Goal: Task Accomplishment & Management: Use online tool/utility

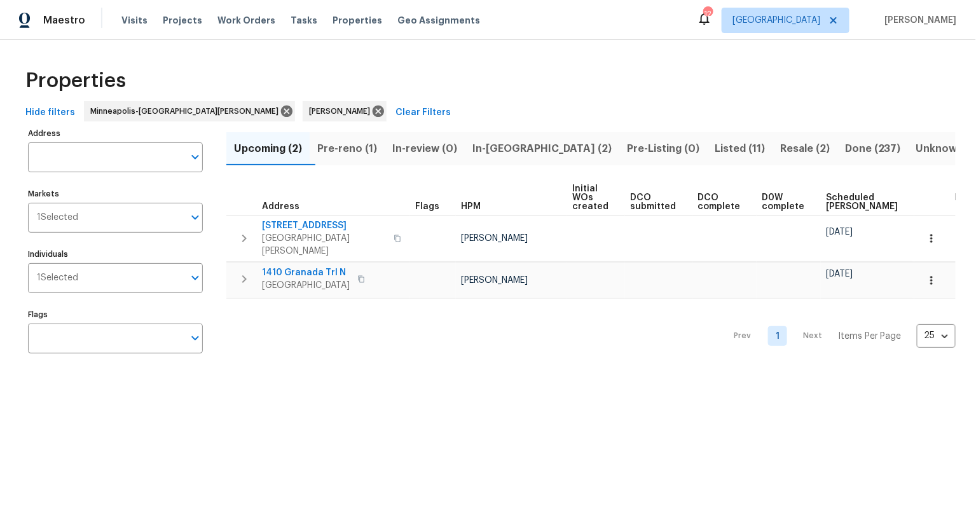
click at [355, 150] on span "Pre-reno (1)" at bounding box center [347, 149] width 60 height 18
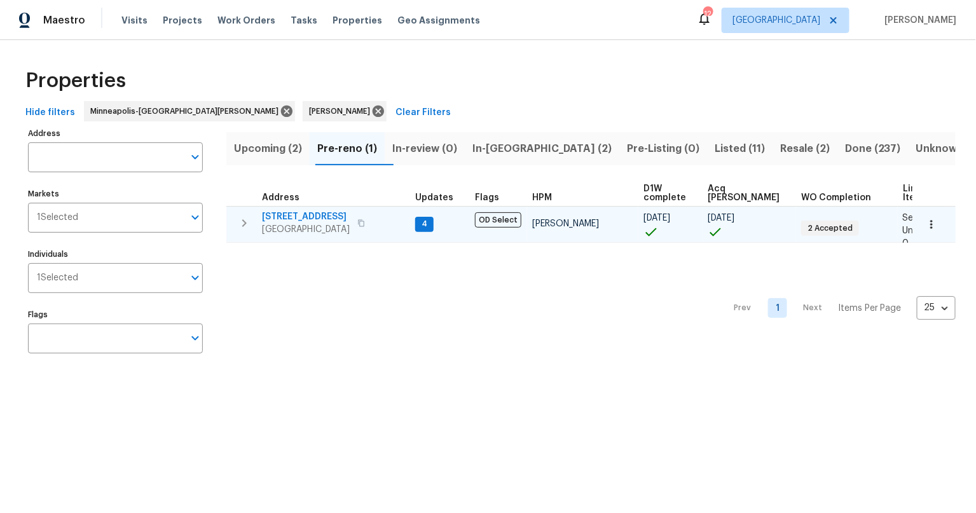
click at [318, 219] on span "5312 Ojibway Ave N" at bounding box center [306, 216] width 88 height 13
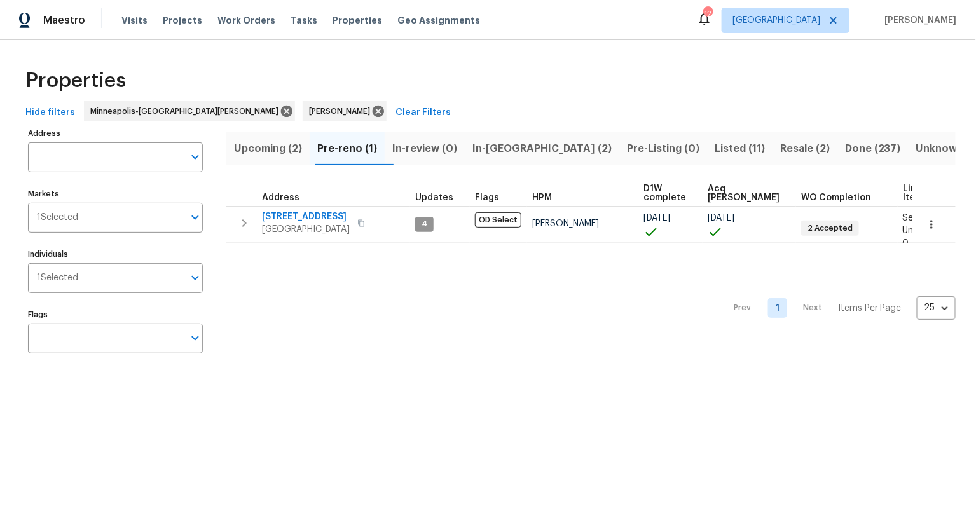
click at [523, 148] on span "In-reno (2)" at bounding box center [541, 149] width 139 height 18
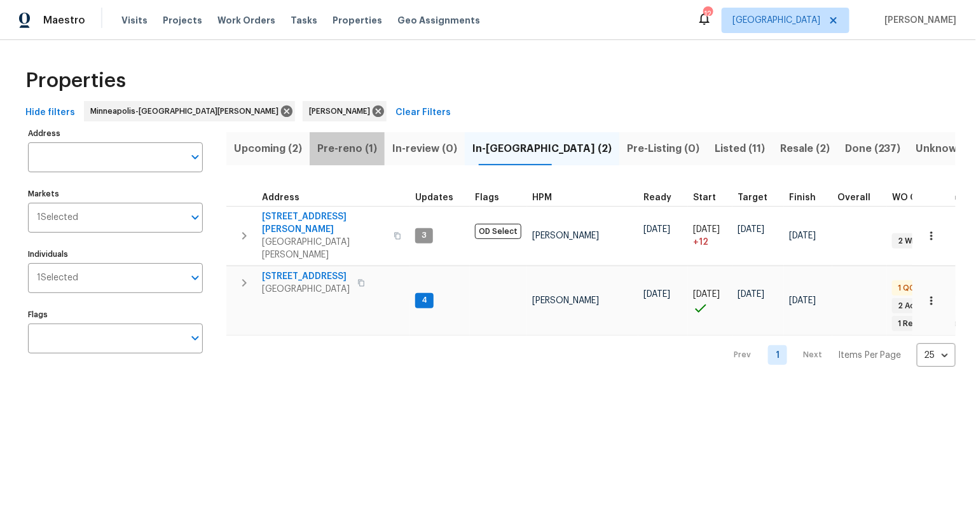
click at [377, 154] on span "Pre-reno (1)" at bounding box center [347, 149] width 60 height 18
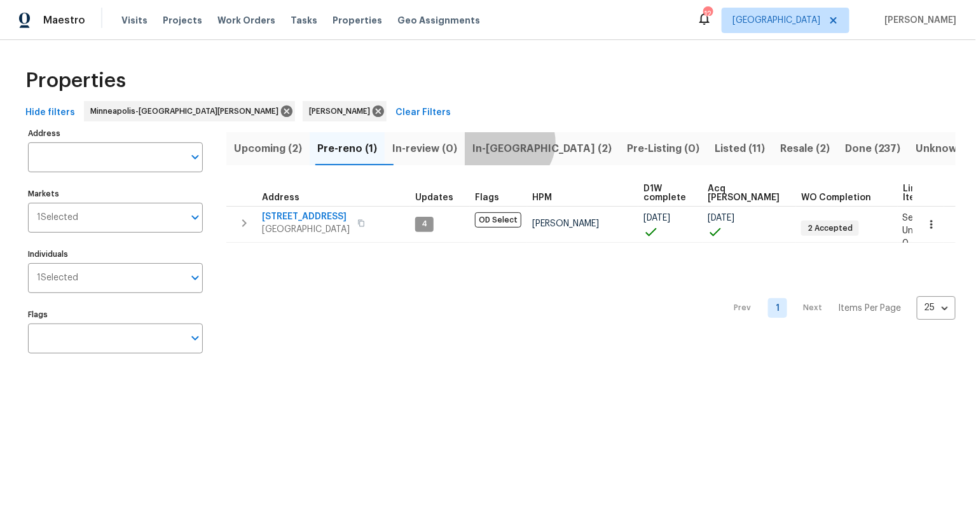
click at [521, 142] on span "In-reno (2)" at bounding box center [541, 149] width 139 height 18
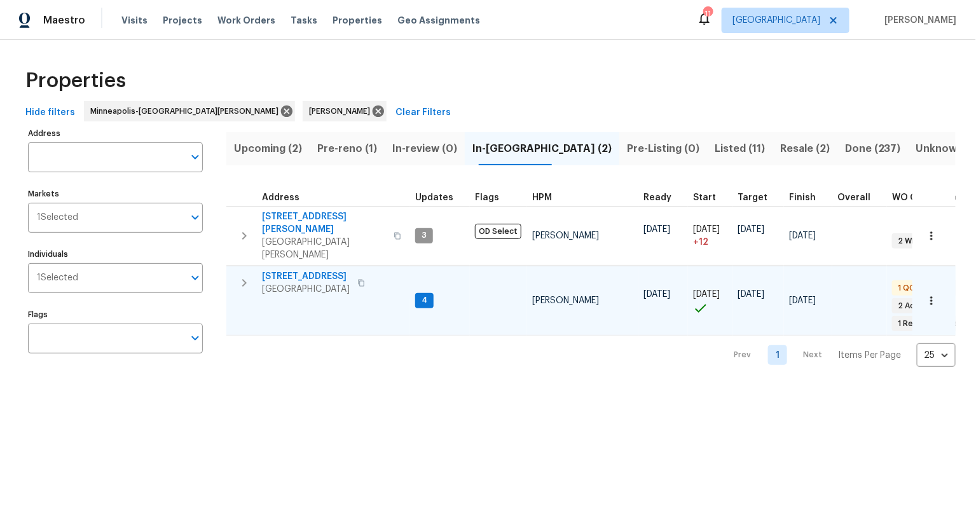
click at [325, 270] on span "1531 Briarknoll Cir" at bounding box center [306, 276] width 88 height 13
click at [373, 114] on icon at bounding box center [378, 111] width 11 height 11
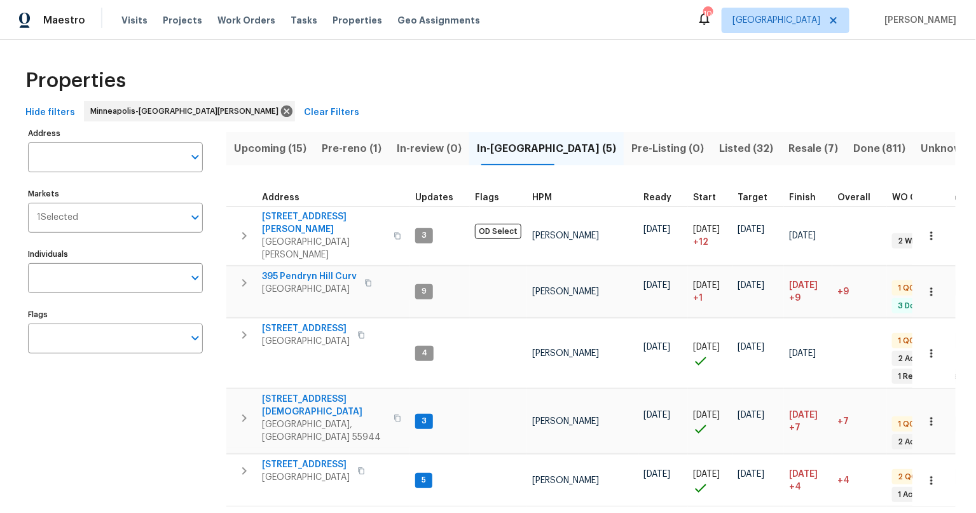
click at [367, 150] on span "Pre-reno (1)" at bounding box center [352, 149] width 60 height 18
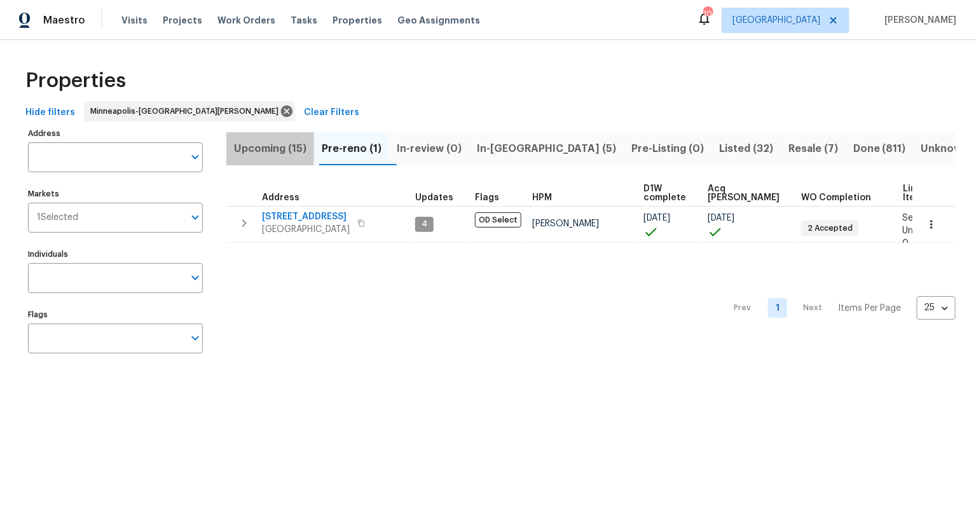
click at [268, 146] on span "Upcoming (15)" at bounding box center [270, 149] width 72 height 18
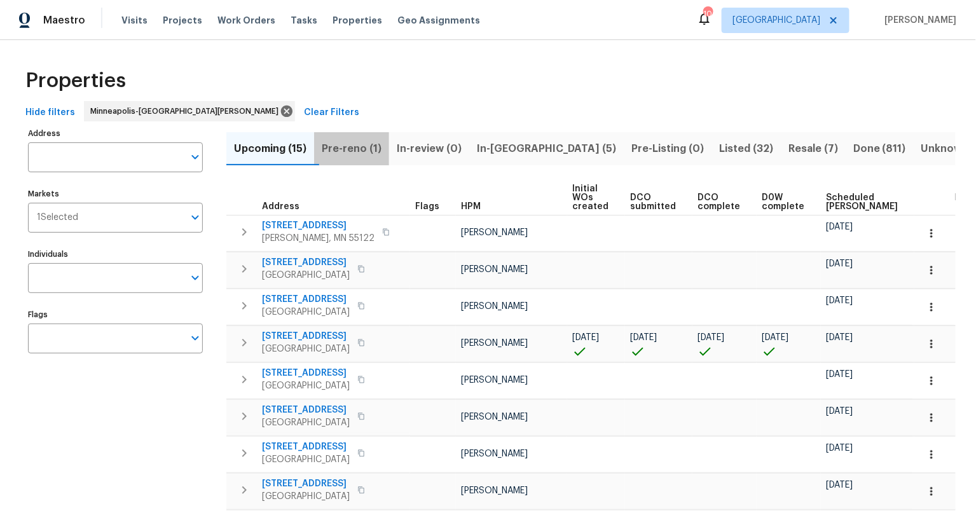
click at [358, 147] on span "Pre-reno (1)" at bounding box center [352, 149] width 60 height 18
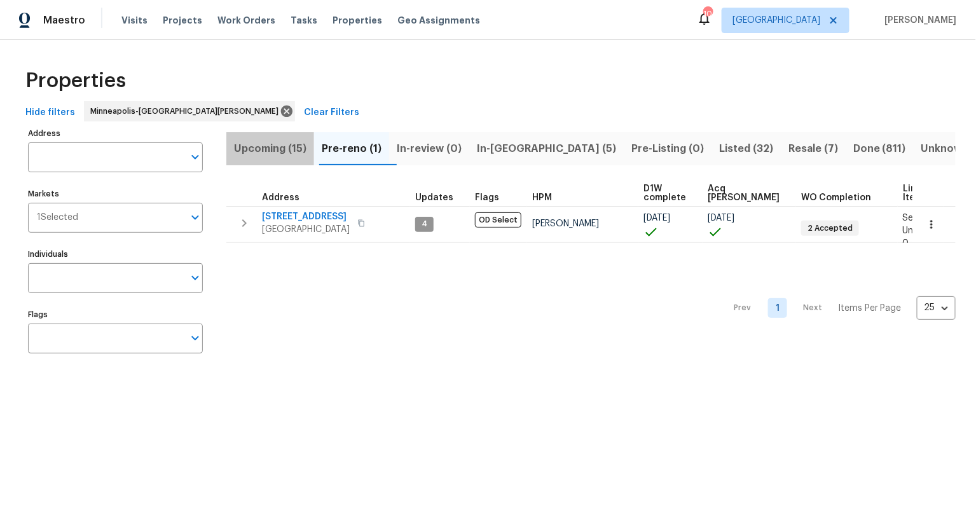
click at [247, 145] on span "Upcoming (15)" at bounding box center [270, 149] width 72 height 18
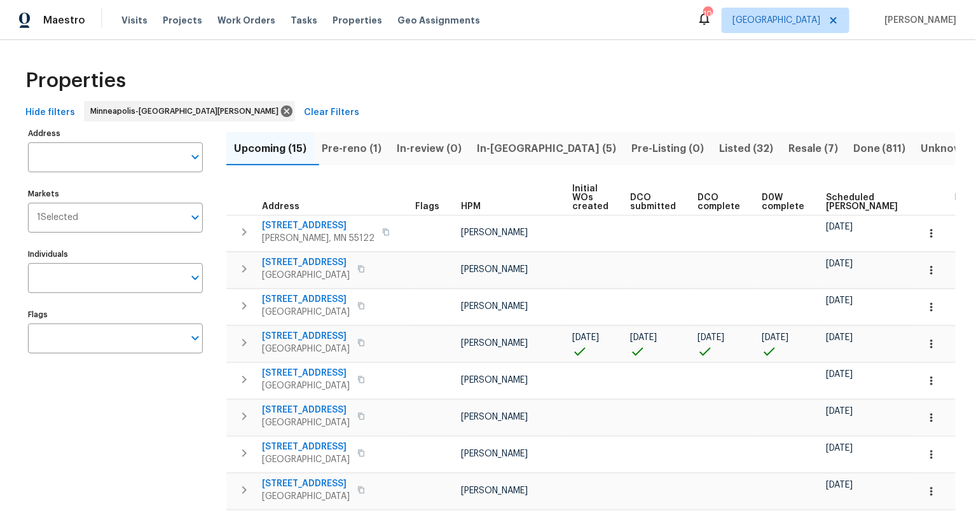
click at [838, 199] on span "Scheduled COE" at bounding box center [862, 202] width 72 height 18
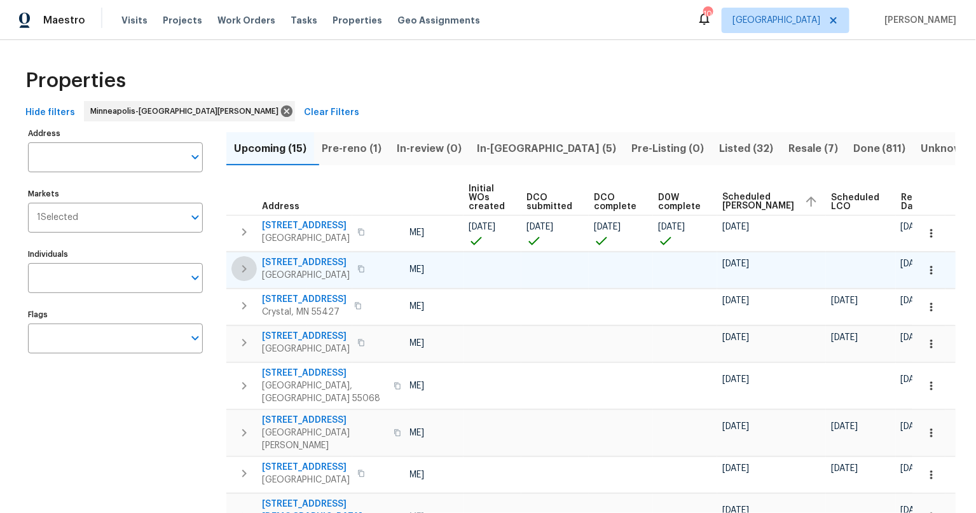
click at [243, 264] on icon "button" at bounding box center [243, 268] width 15 height 15
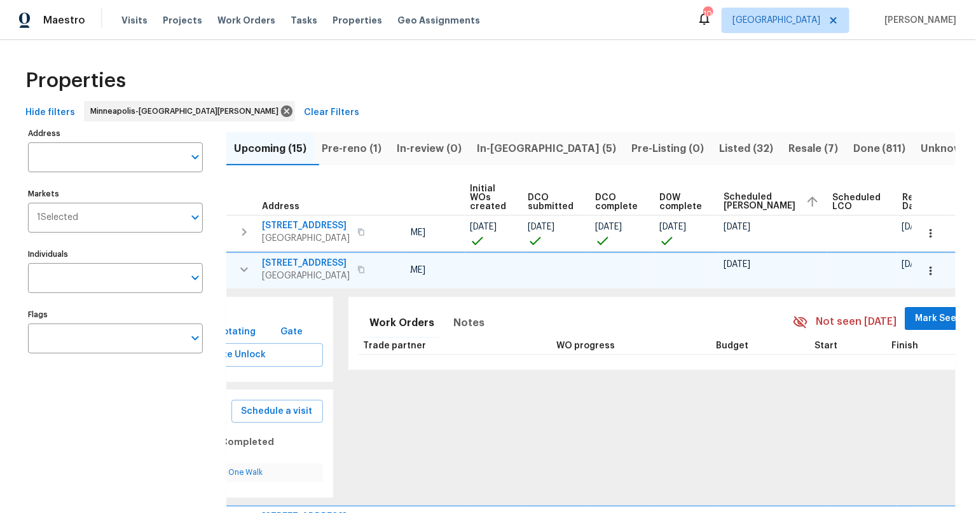
click at [331, 259] on span "12595 Driftwood Ct" at bounding box center [306, 263] width 88 height 13
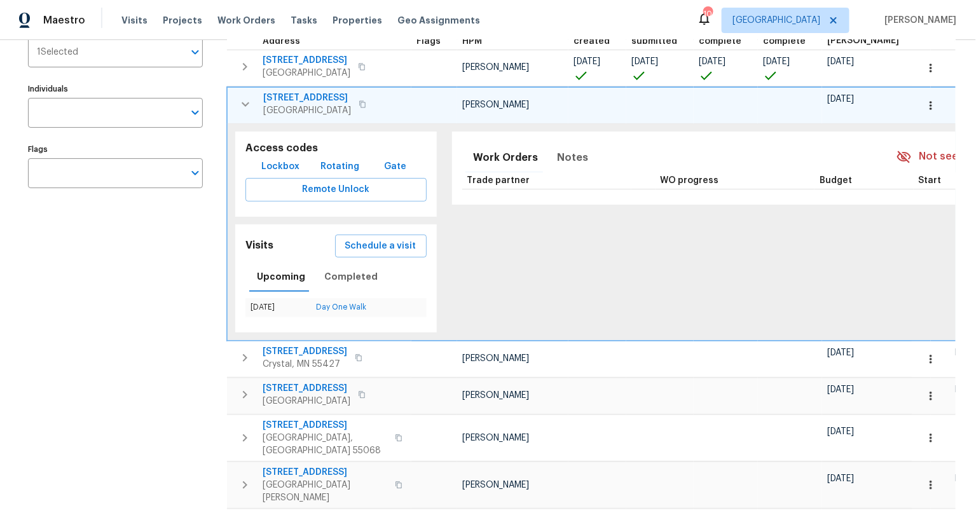
scroll to position [156, 0]
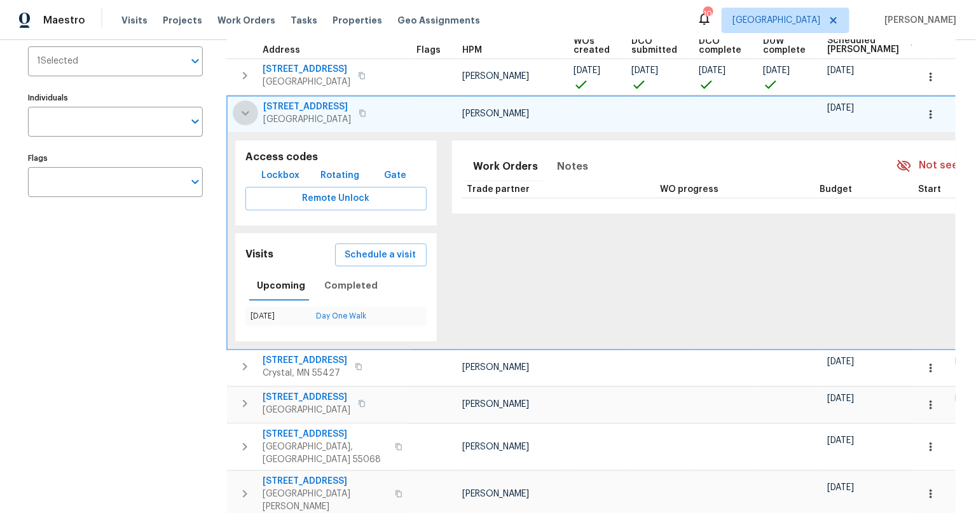
click at [241, 118] on icon "button" at bounding box center [245, 113] width 15 height 15
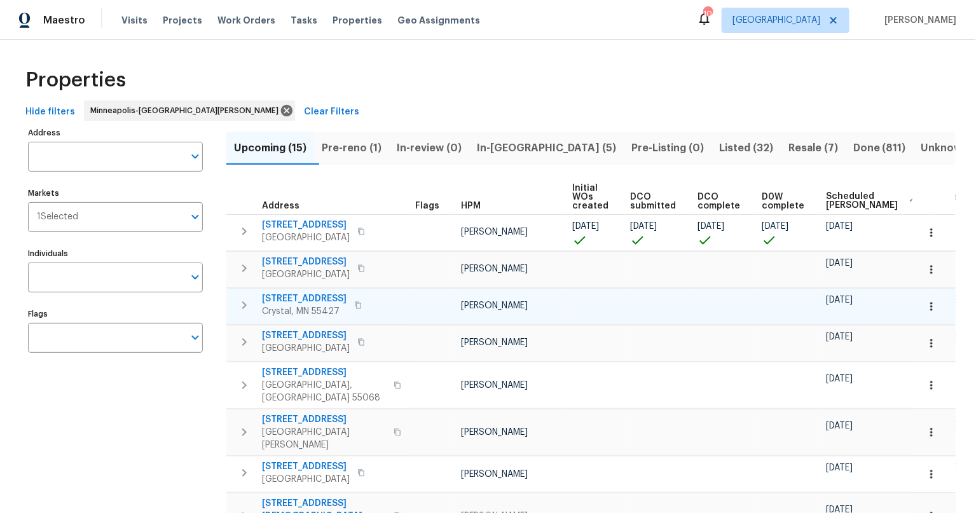
scroll to position [0, 0]
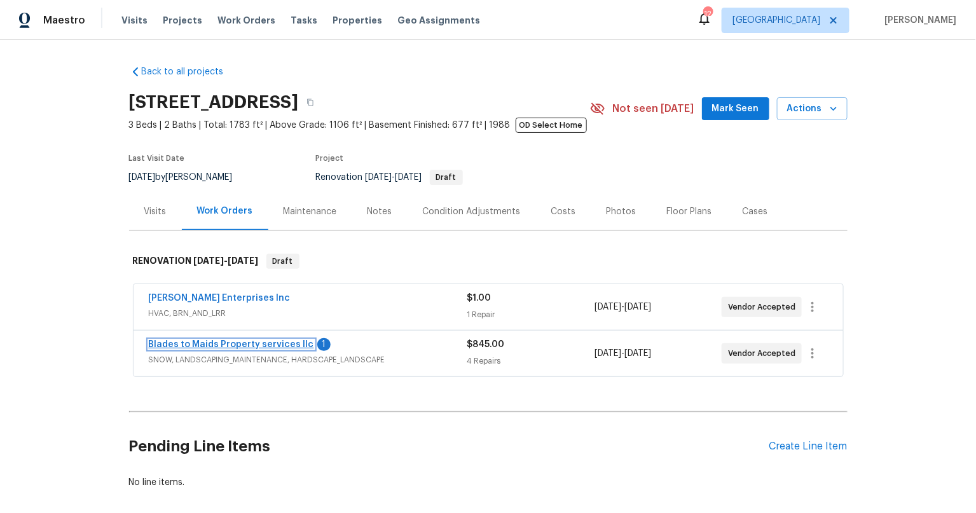
click at [268, 345] on link "Blades to Maids Property services llc" at bounding box center [231, 344] width 165 height 9
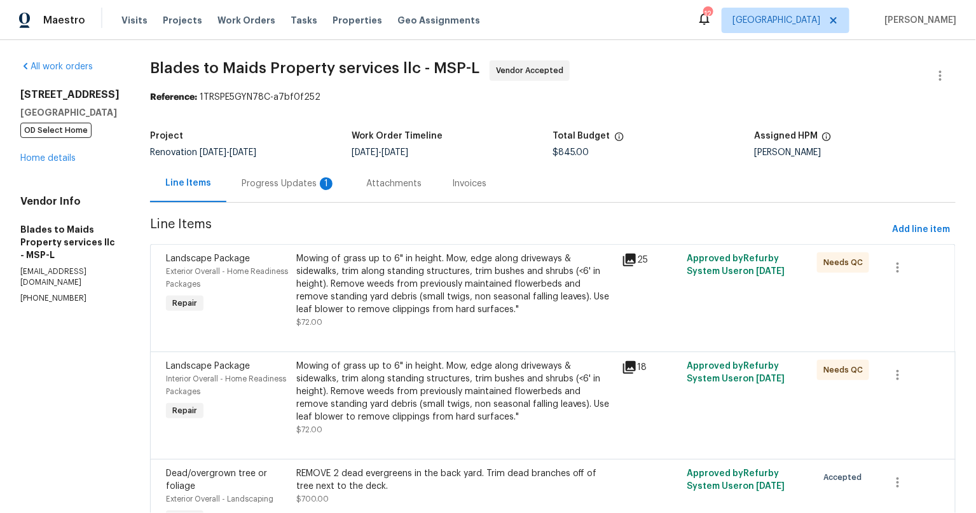
click at [275, 185] on div "Progress Updates 1" at bounding box center [289, 183] width 94 height 13
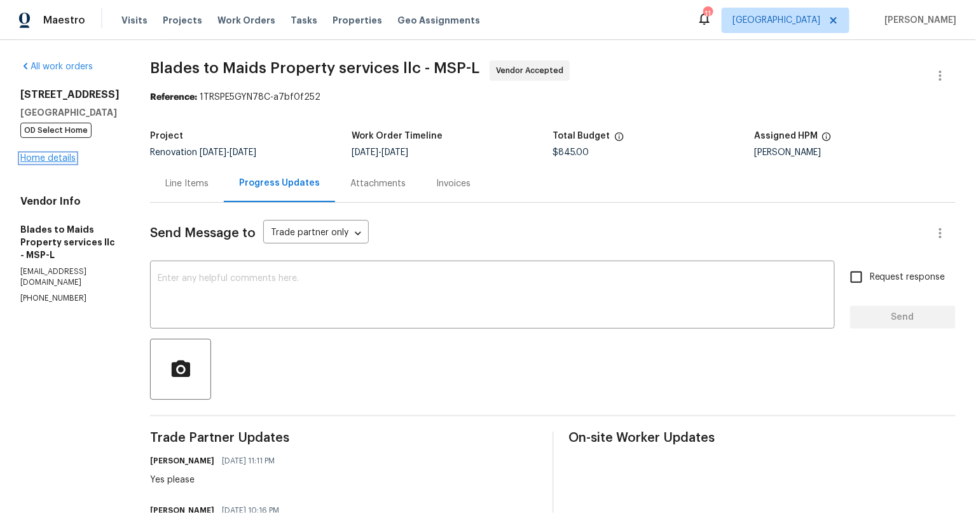
click at [57, 163] on link "Home details" at bounding box center [47, 158] width 55 height 9
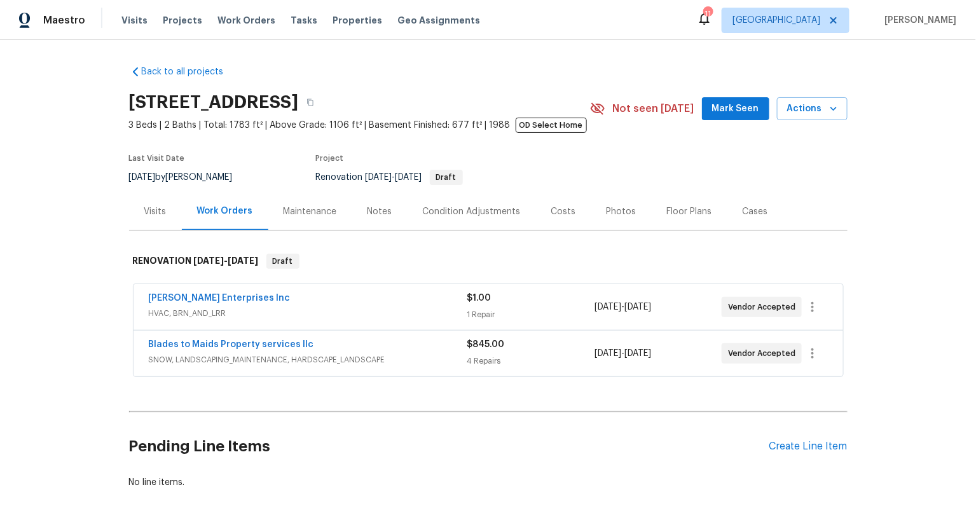
click at [745, 103] on span "Mark Seen" at bounding box center [735, 109] width 47 height 16
click at [297, 210] on div "Maintenance" at bounding box center [310, 211] width 53 height 13
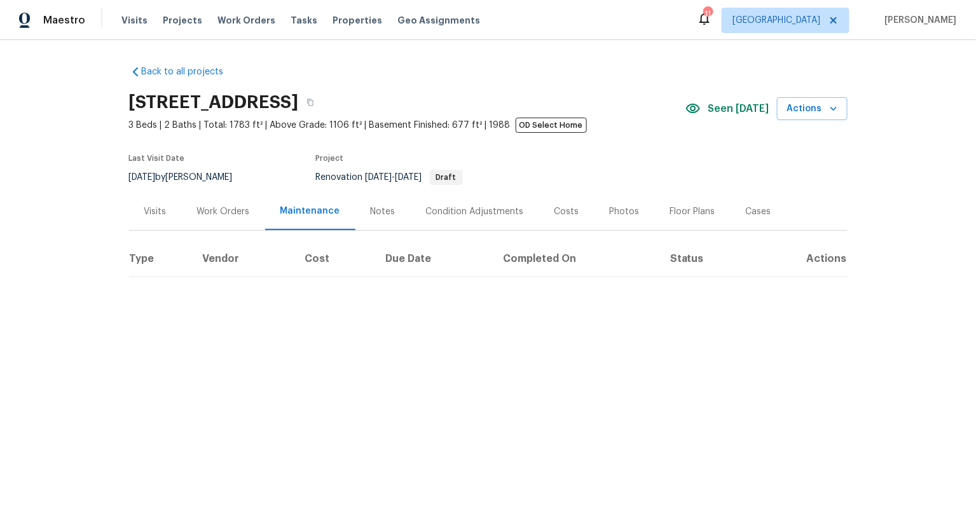
click at [371, 211] on div "Notes" at bounding box center [383, 211] width 25 height 13
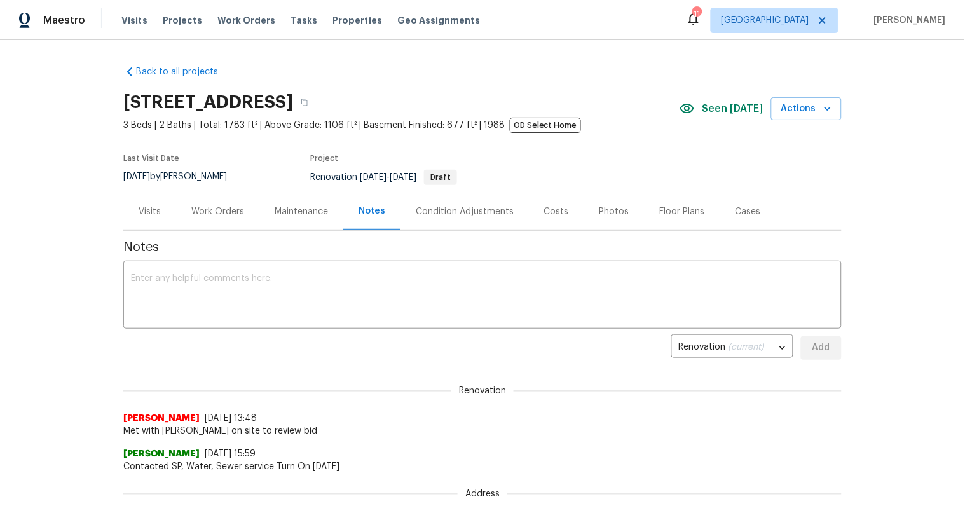
click at [126, 214] on div "Visits" at bounding box center [149, 212] width 53 height 38
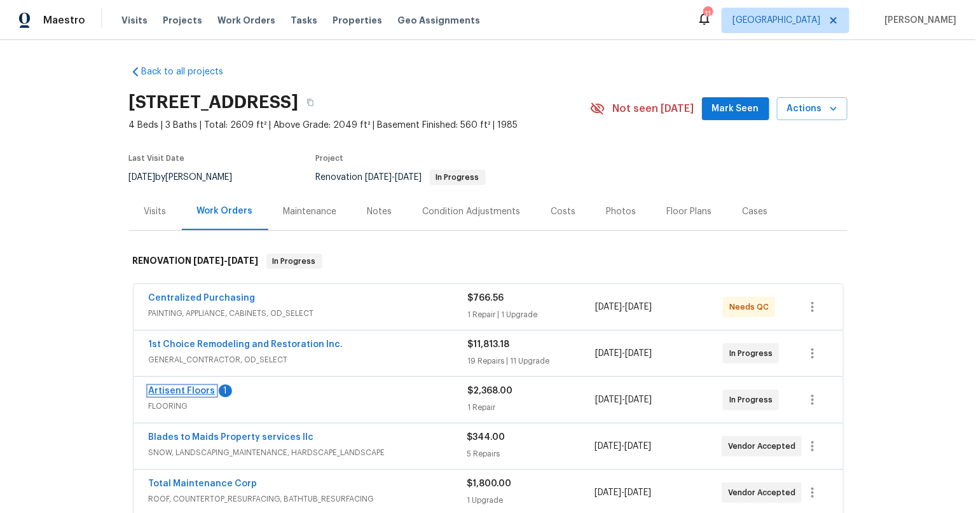
click at [177, 388] on link "Artisent Floors" at bounding box center [182, 391] width 67 height 9
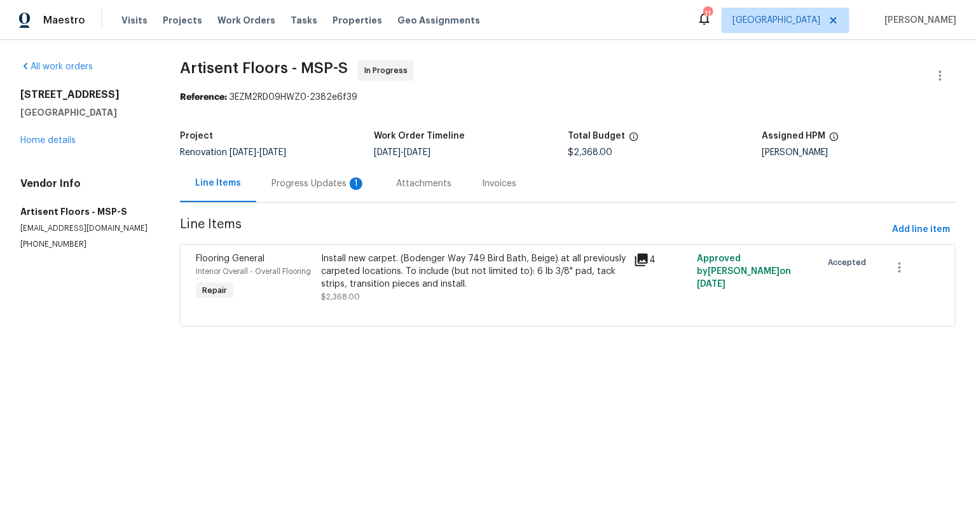
click at [323, 179] on div "Progress Updates 1" at bounding box center [318, 183] width 94 height 13
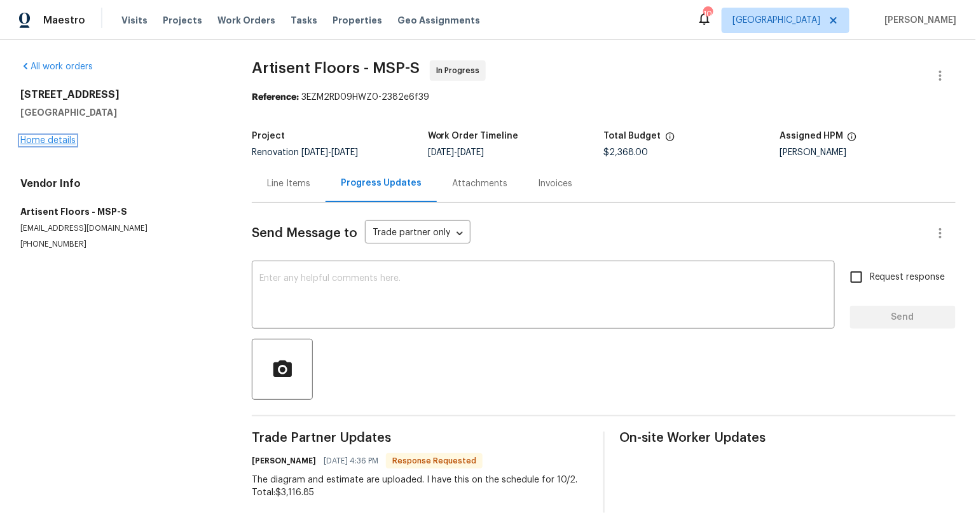
click at [46, 137] on link "Home details" at bounding box center [47, 140] width 55 height 9
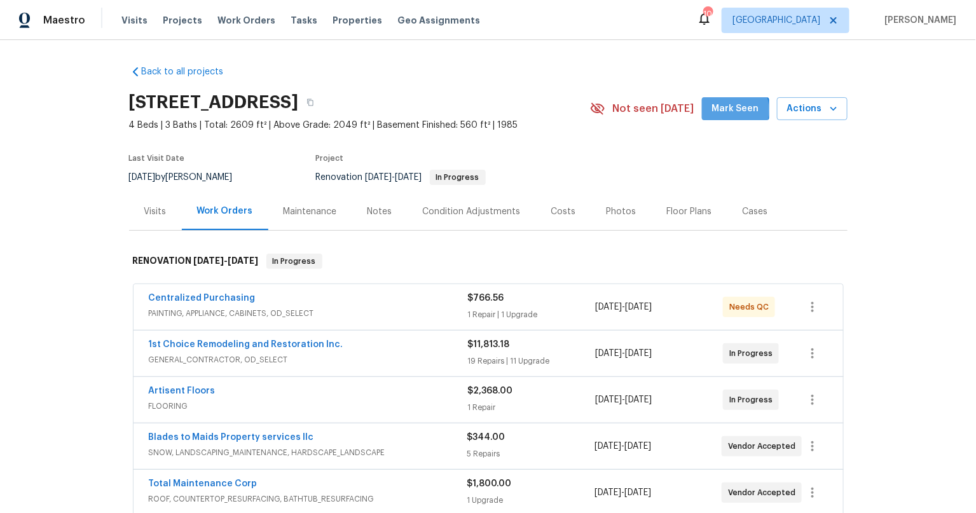
click at [723, 110] on span "Mark Seen" at bounding box center [735, 109] width 47 height 16
click at [65, 358] on div "Back to all projects 1531 Briarknoll Cir, Arden Hills, MN 55112 4 Beds | 3 Bath…" at bounding box center [488, 276] width 976 height 473
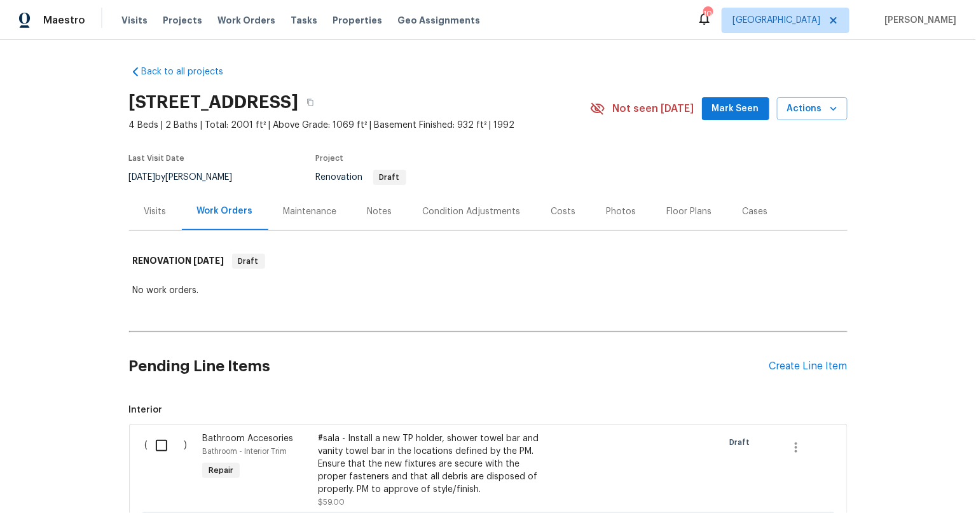
click at [146, 207] on div "Visits" at bounding box center [155, 211] width 22 height 13
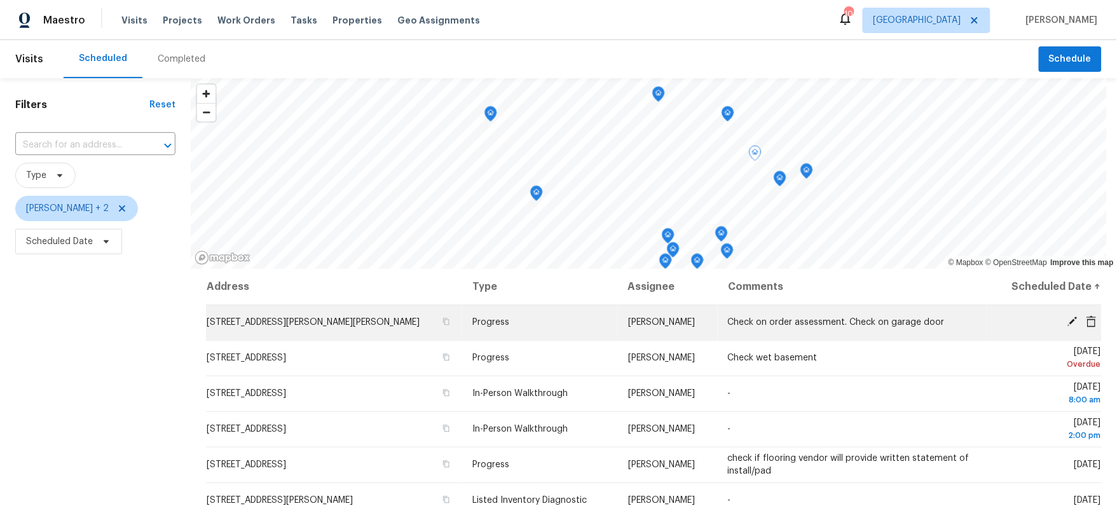
click at [1067, 322] on icon at bounding box center [1072, 322] width 10 height 10
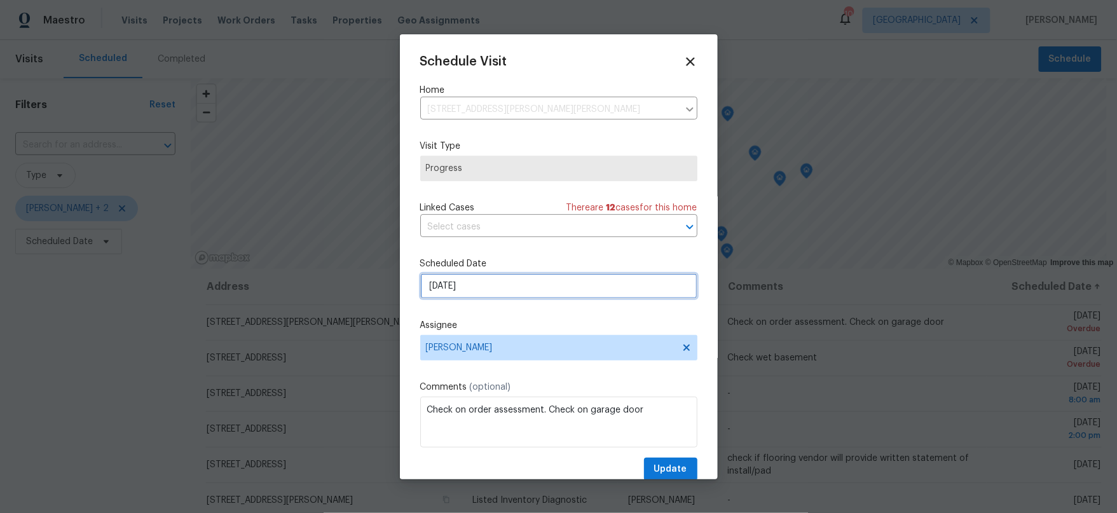
click at [479, 282] on input "[DATE]" at bounding box center [558, 285] width 277 height 25
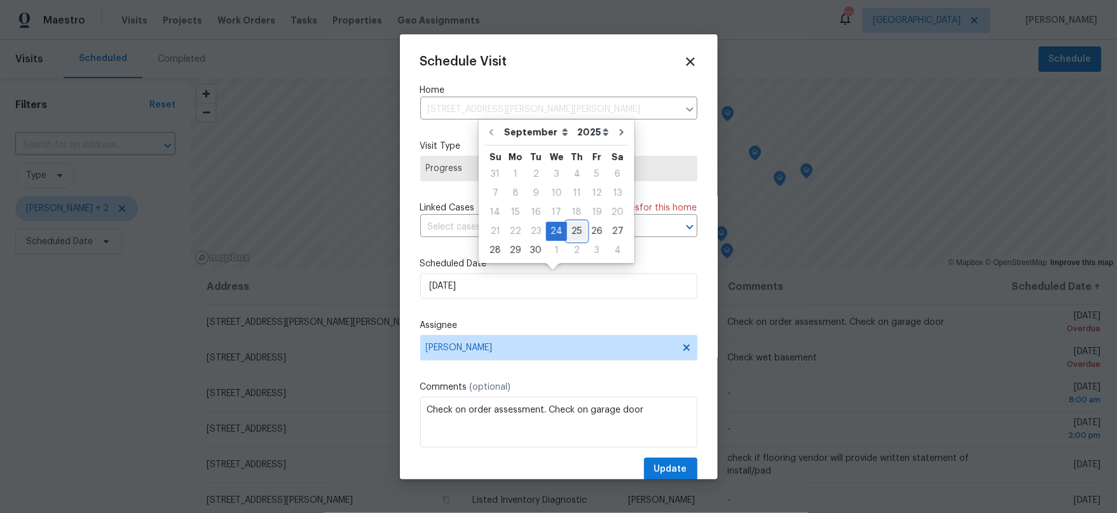
click at [568, 232] on div "25" at bounding box center [577, 232] width 20 height 18
type input "[DATE]"
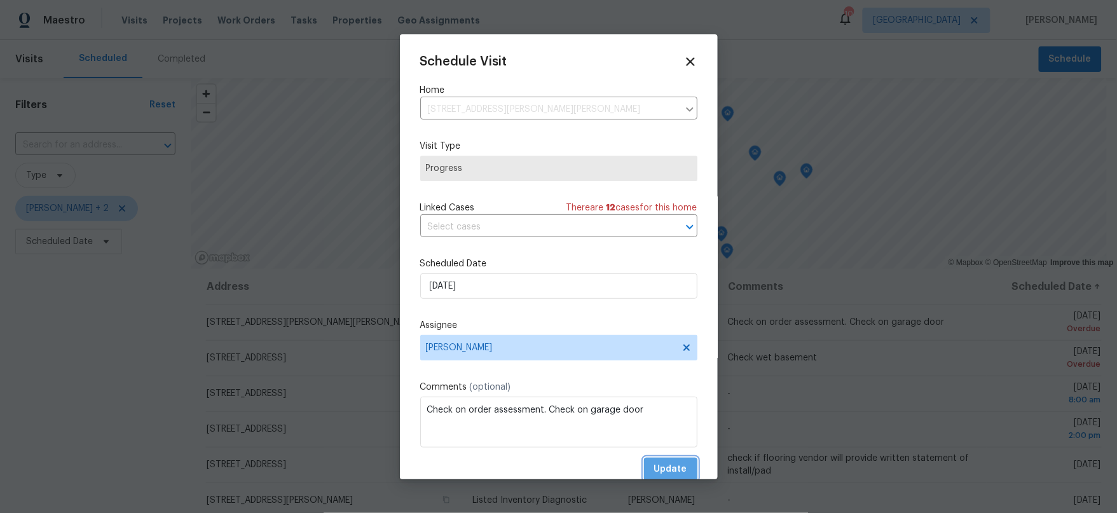
drag, startPoint x: 657, startPoint y: 463, endPoint x: 706, endPoint y: 465, distance: 49.6
click at [657, 463] on span "Update" at bounding box center [670, 470] width 33 height 16
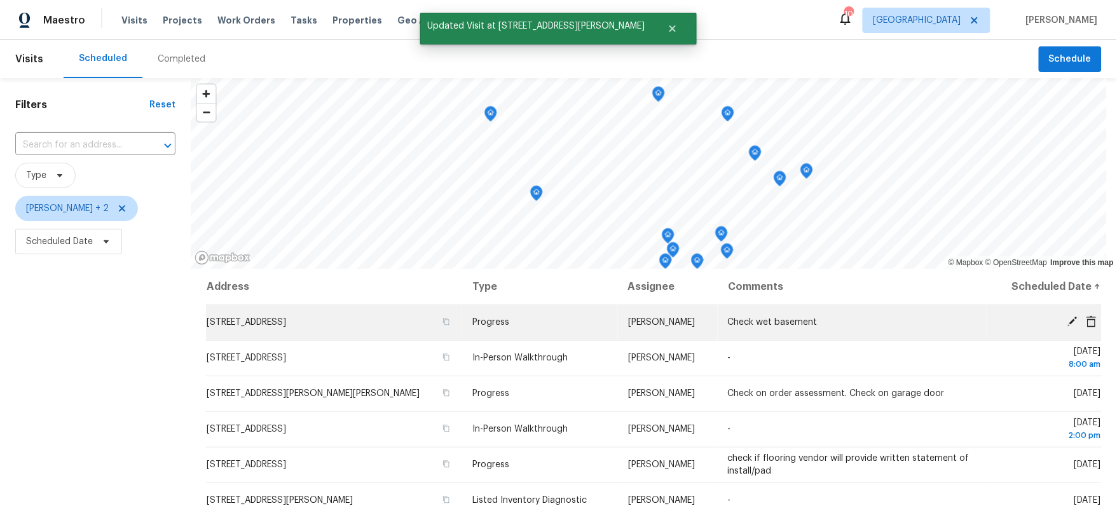
click at [1063, 323] on span at bounding box center [1072, 321] width 19 height 11
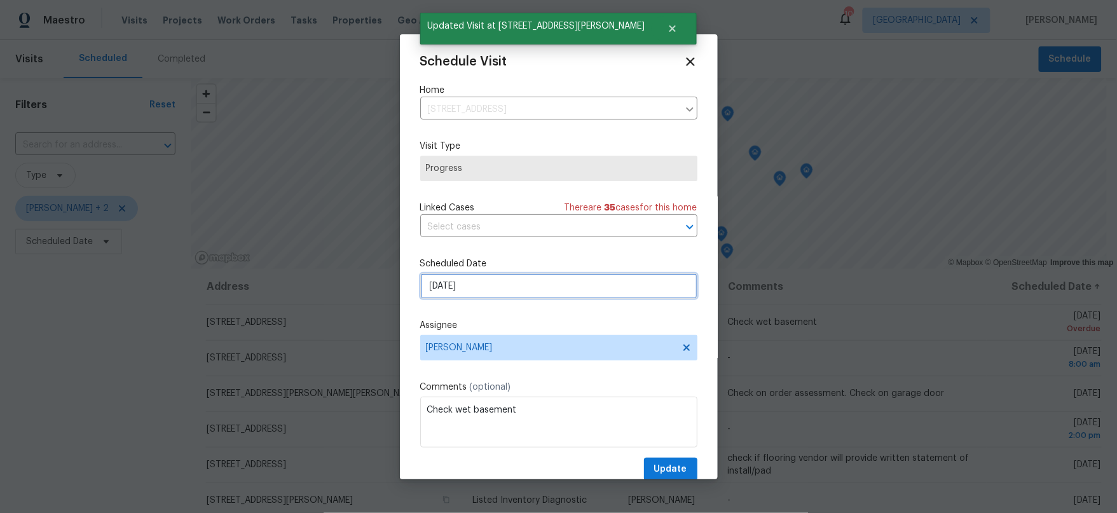
click at [544, 285] on input "[DATE]" at bounding box center [558, 285] width 277 height 25
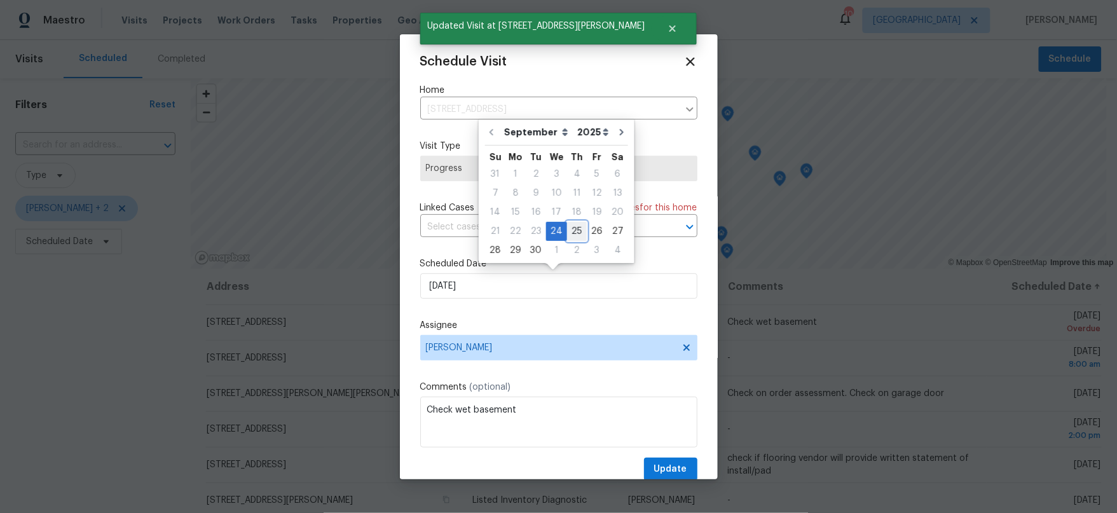
click at [570, 229] on div "25" at bounding box center [577, 232] width 20 height 18
type input "[DATE]"
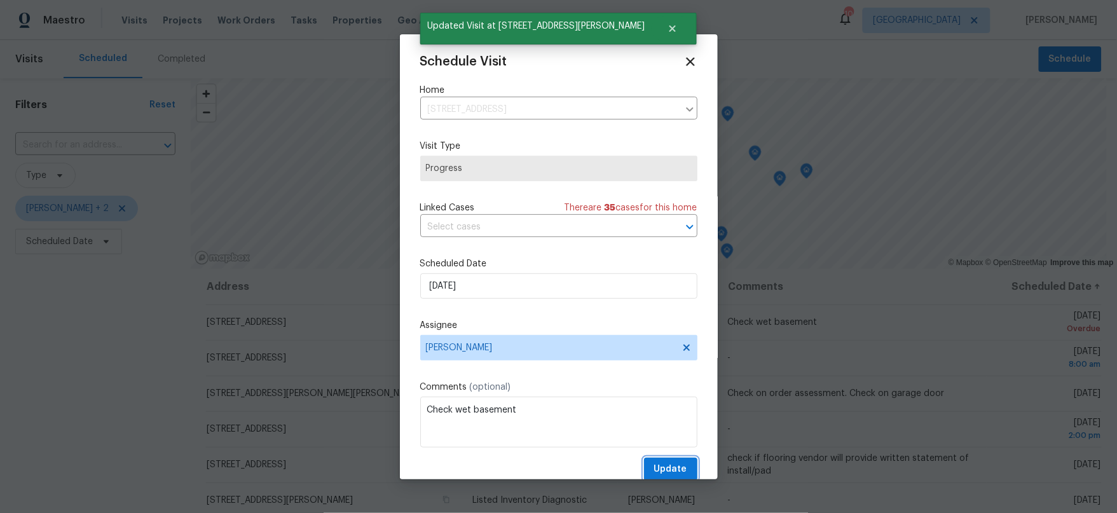
click at [654, 463] on span "Update" at bounding box center [670, 470] width 33 height 16
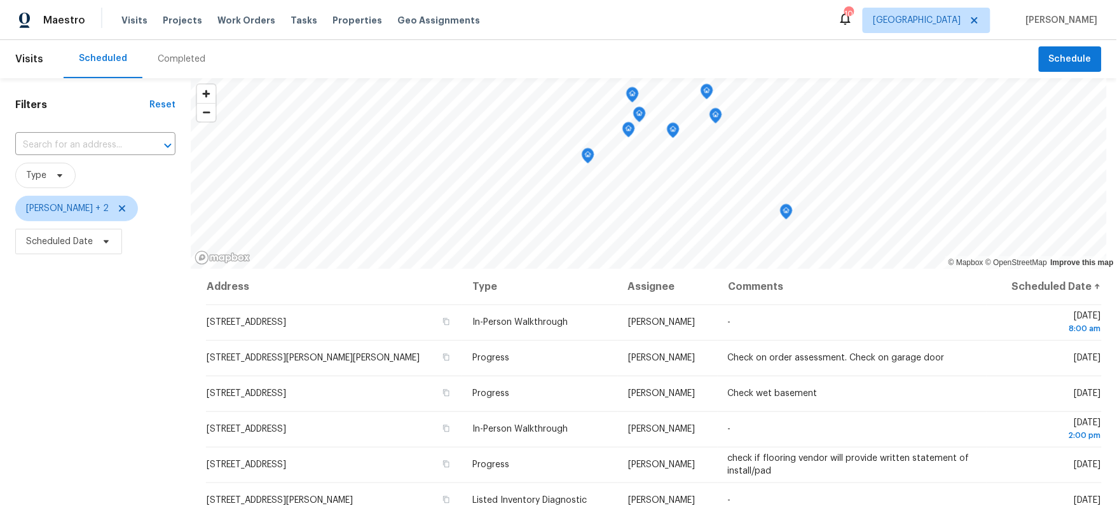
click at [787, 214] on icon "Map marker" at bounding box center [786, 212] width 11 height 15
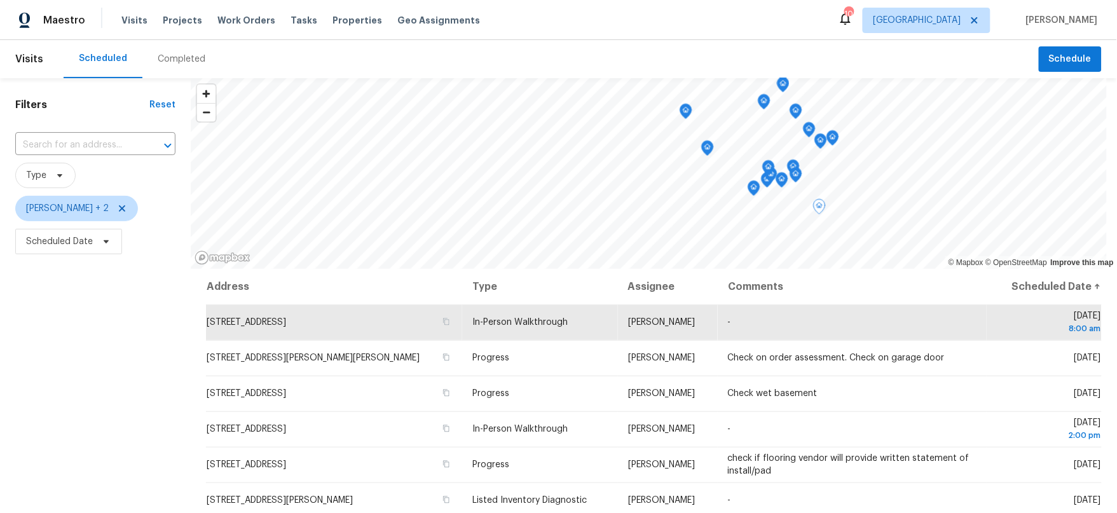
click at [835, 140] on icon "Map marker" at bounding box center [832, 138] width 11 height 15
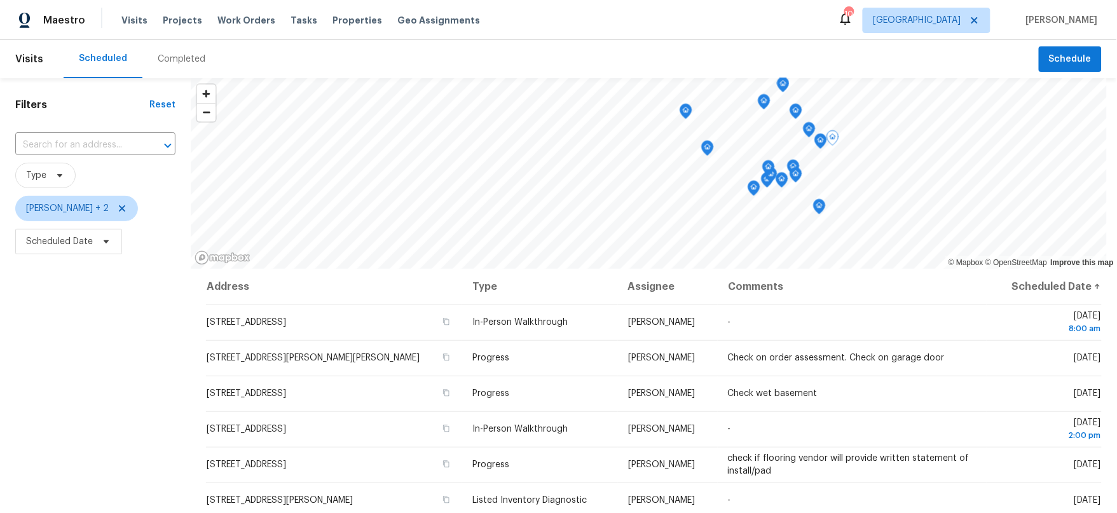
click at [823, 141] on icon "Map marker" at bounding box center [820, 141] width 11 height 15
click at [815, 130] on icon "Map marker" at bounding box center [809, 130] width 13 height 16
